Goal: Task Accomplishment & Management: Complete application form

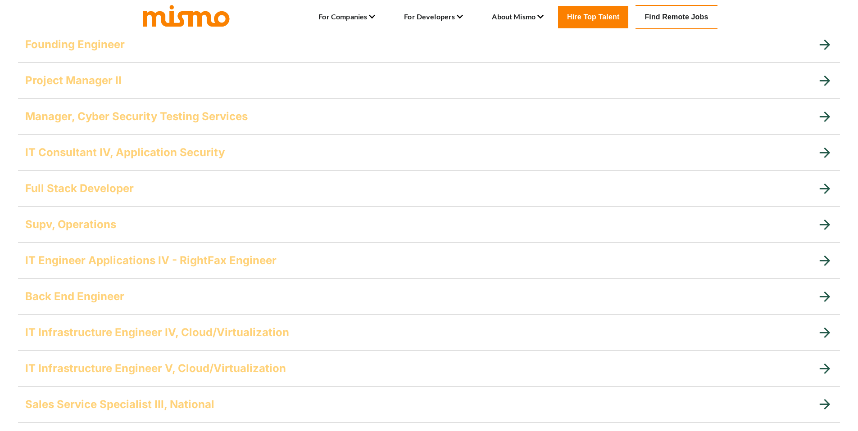
scroll to position [651, 0]
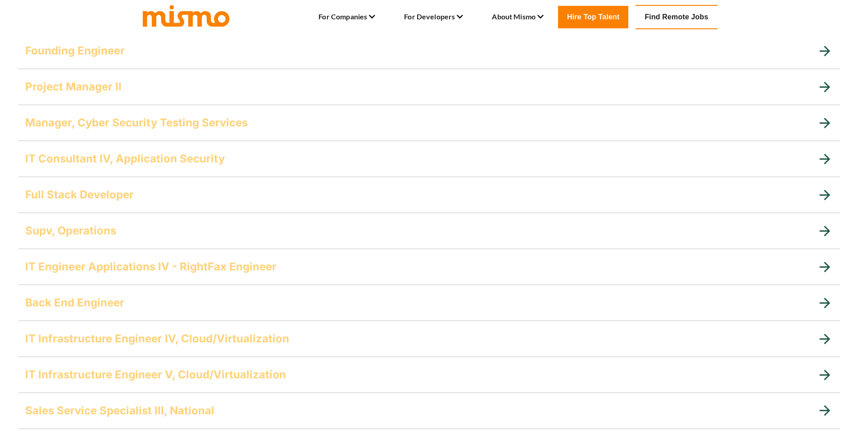
click at [111, 87] on h5 "Project Manager II" at bounding box center [73, 87] width 96 height 14
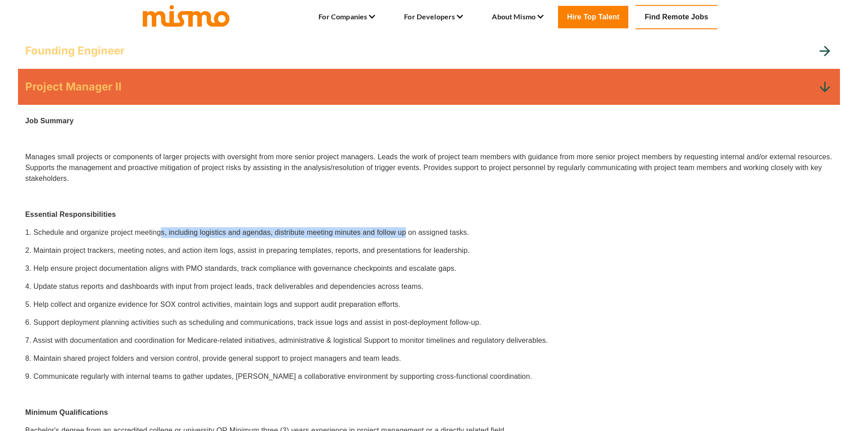
drag, startPoint x: 159, startPoint y: 232, endPoint x: 405, endPoint y: 229, distance: 246.3
click at [405, 229] on p "1. Schedule and organize project meetings, including logistics and agendas, dis…" at bounding box center [428, 232] width 807 height 11
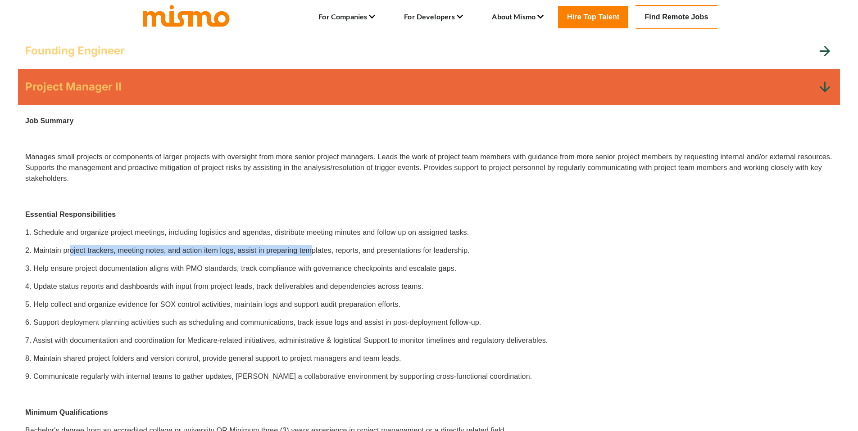
drag, startPoint x: 71, startPoint y: 252, endPoint x: 309, endPoint y: 251, distance: 237.7
click at [309, 251] on p "2. Maintain project trackers, meeting notes, and action item logs, assist in pr…" at bounding box center [428, 250] width 807 height 11
drag, startPoint x: 169, startPoint y: 267, endPoint x: 340, endPoint y: 269, distance: 170.7
click at [340, 269] on p "3. Help ensure project documentation aligns with PMO standards, track complianc…" at bounding box center [428, 268] width 807 height 11
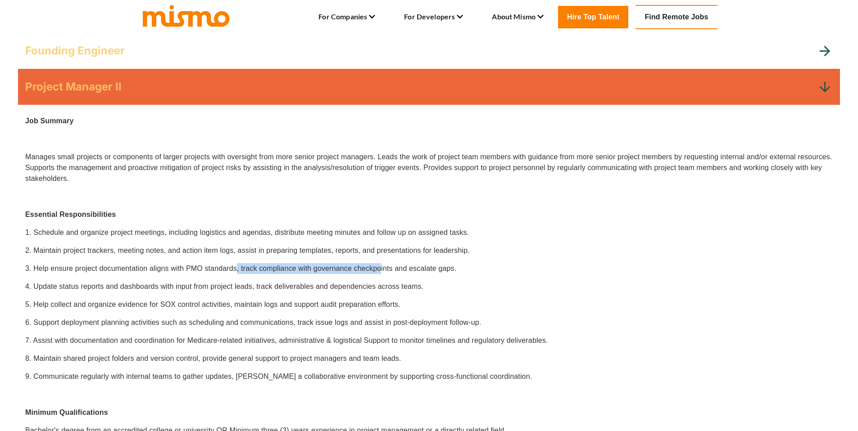
drag, startPoint x: 236, startPoint y: 270, endPoint x: 381, endPoint y: 268, distance: 144.5
click at [381, 268] on p "3. Help ensure project documentation aligns with PMO standards, track complianc…" at bounding box center [428, 268] width 807 height 11
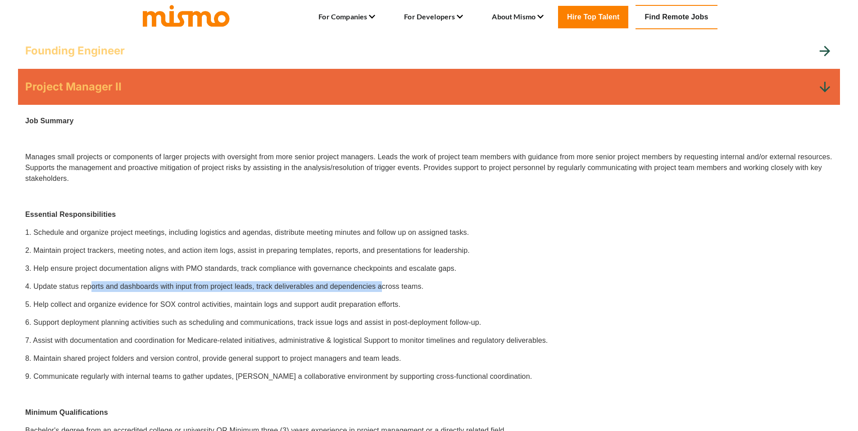
drag, startPoint x: 92, startPoint y: 288, endPoint x: 380, endPoint y: 287, distance: 288.6
click at [380, 287] on p "4. Update status reports and dashboards with input from project leads, track de…" at bounding box center [428, 286] width 807 height 11
click at [165, 305] on p "5. Help collect and organize evidence for SOX control activities, maintain logs…" at bounding box center [428, 304] width 807 height 11
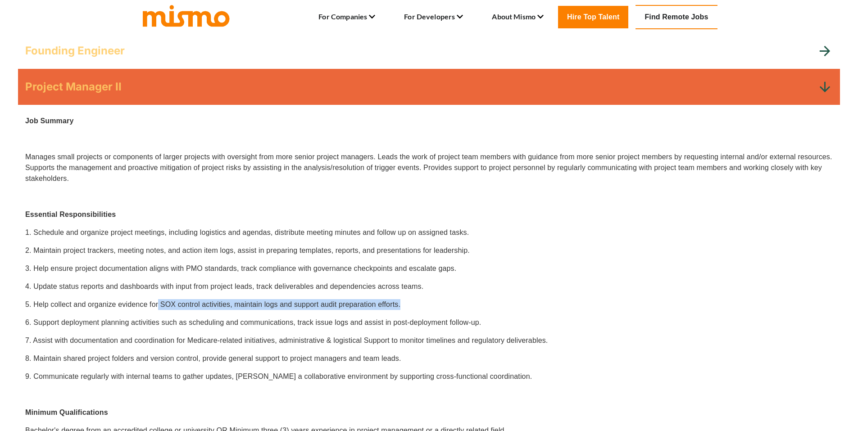
drag, startPoint x: 158, startPoint y: 305, endPoint x: 411, endPoint y: 301, distance: 252.6
click at [411, 301] on p "5. Help collect and organize evidence for SOX control activities, maintain logs…" at bounding box center [428, 304] width 807 height 11
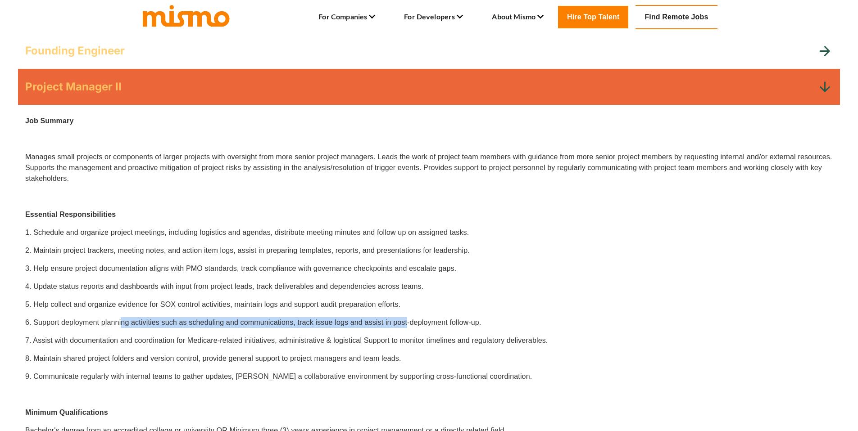
drag, startPoint x: 121, startPoint y: 325, endPoint x: 407, endPoint y: 319, distance: 286.9
click at [407, 319] on p "6. Support deployment planning activities such as scheduling and communications…" at bounding box center [428, 322] width 807 height 11
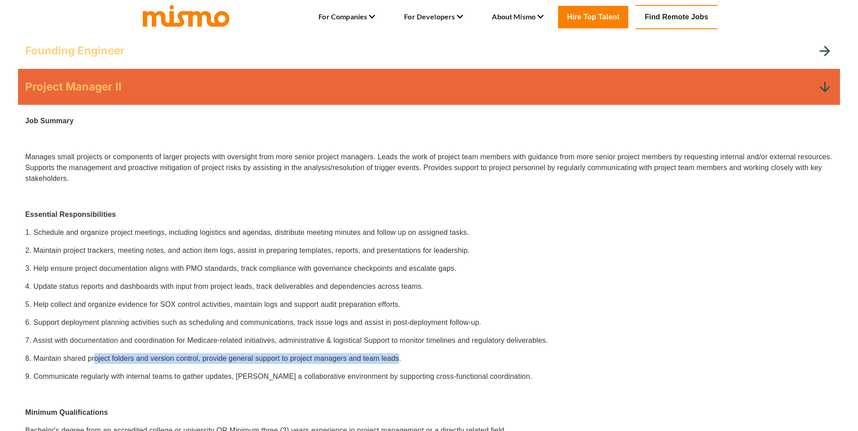
drag, startPoint x: 94, startPoint y: 361, endPoint x: 398, endPoint y: 359, distance: 304.4
click at [398, 359] on p "8. Maintain shared project folders and version control, provide general support…" at bounding box center [428, 358] width 807 height 11
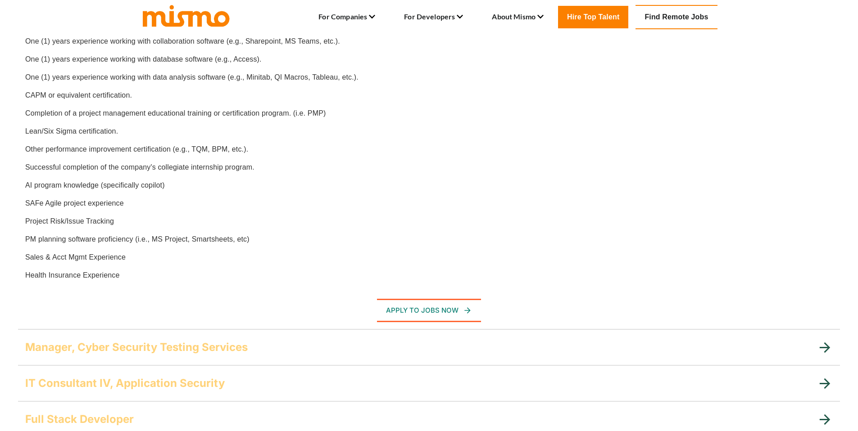
scroll to position [1404, 0]
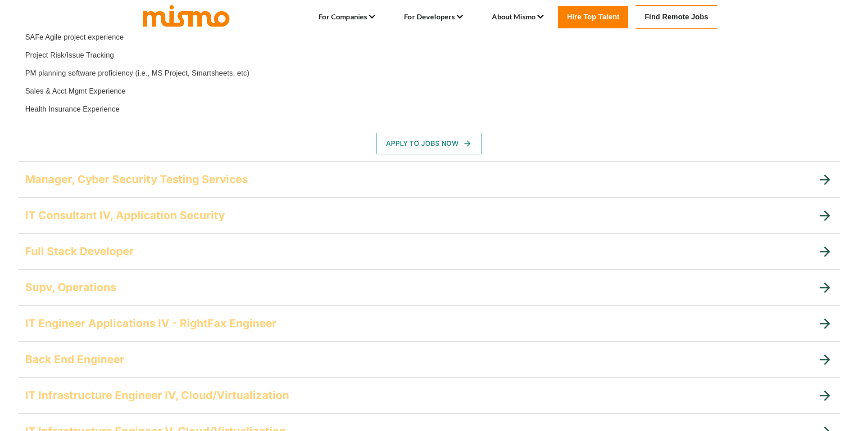
click at [432, 149] on button "Apply To Jobs Now" at bounding box center [428, 144] width 105 height 22
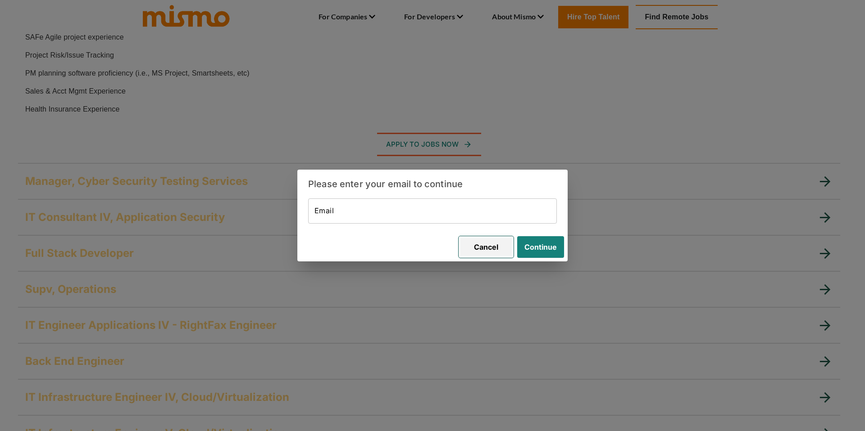
click at [485, 250] on button "Cancel" at bounding box center [485, 247] width 55 height 22
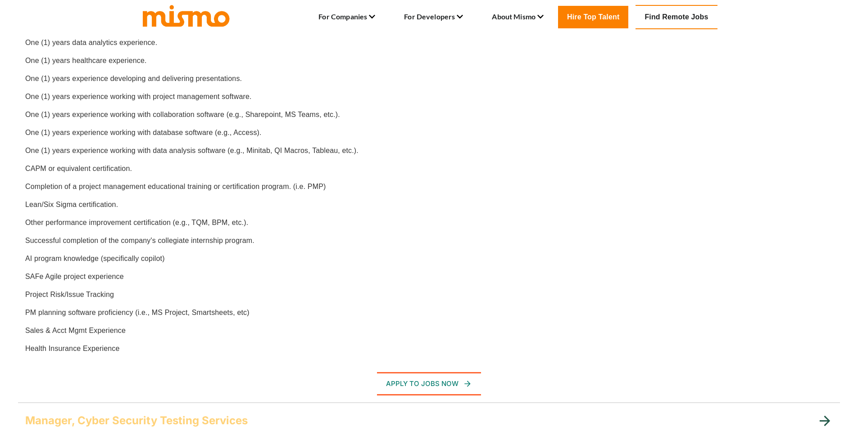
scroll to position [1159, 0]
